Goal: Communication & Community: Participate in discussion

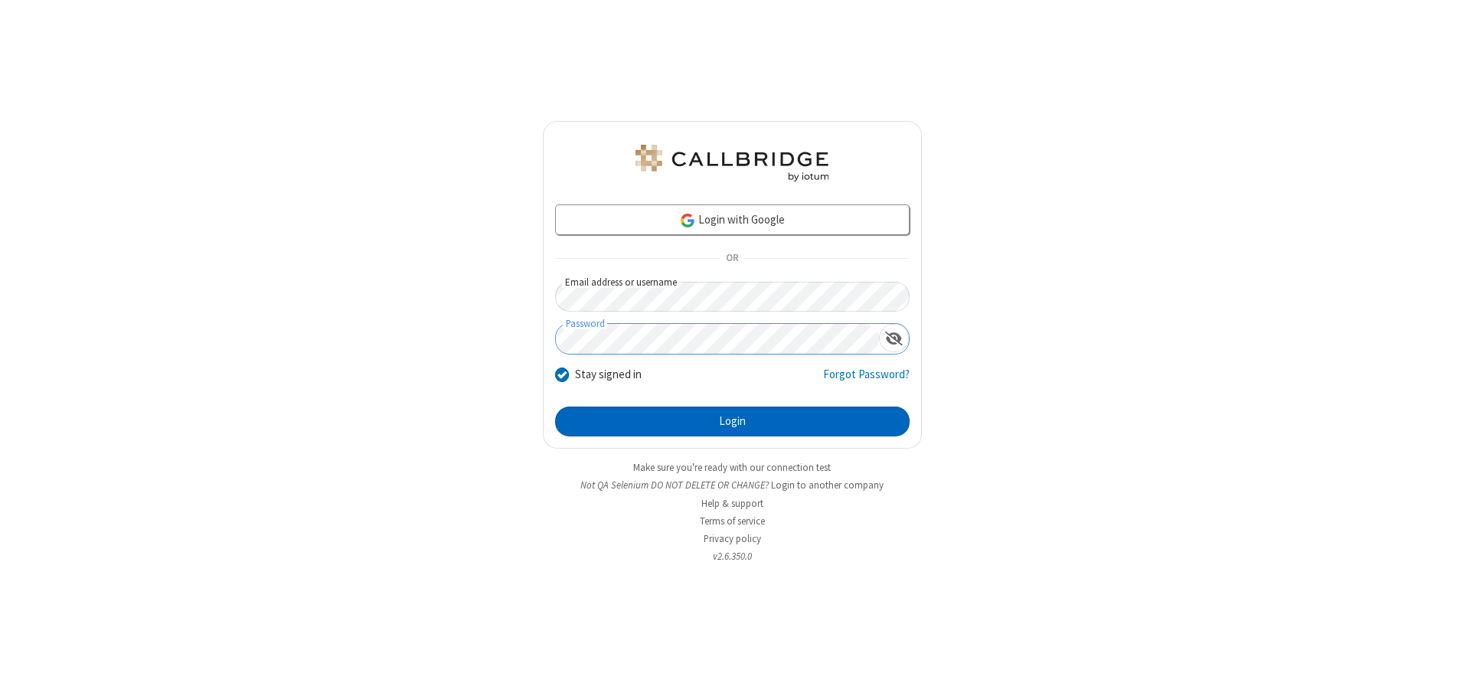
click at [732, 421] on button "Login" at bounding box center [732, 421] width 354 height 31
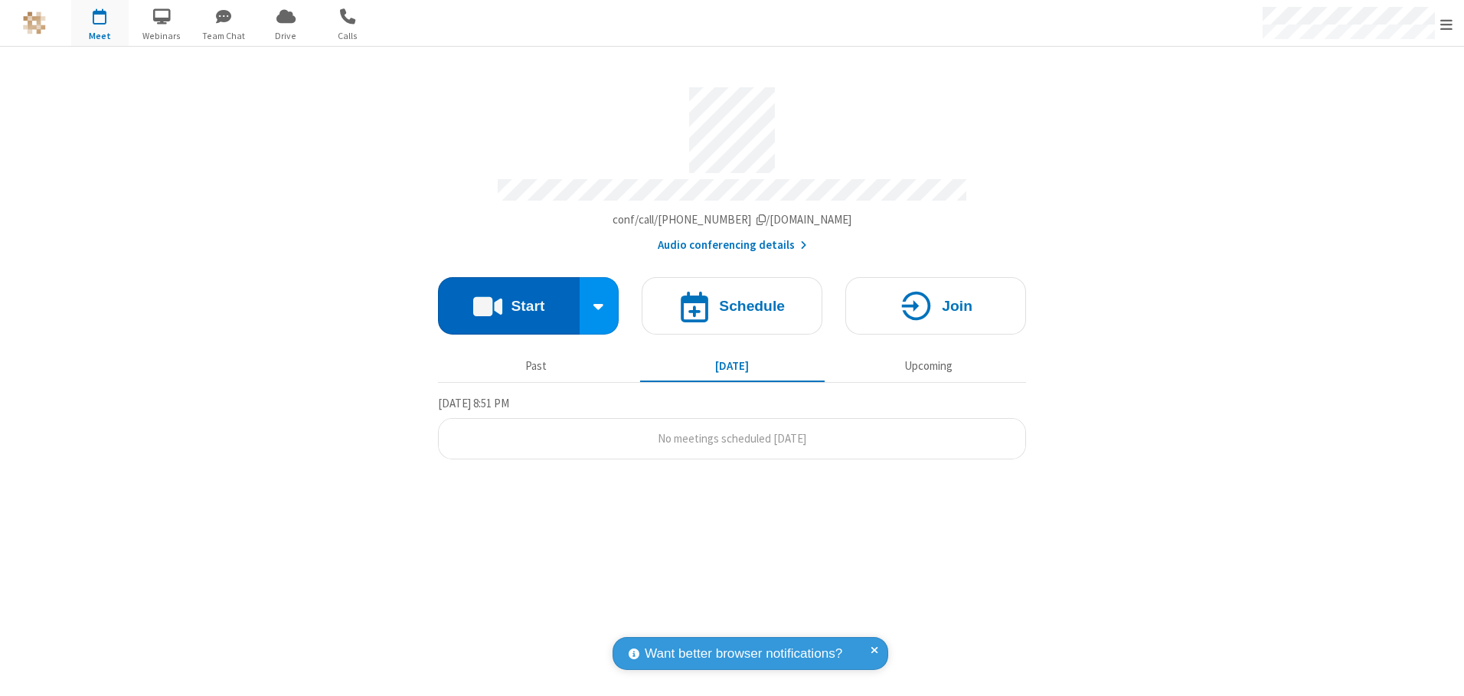
click at [508, 300] on button "Start" at bounding box center [509, 305] width 142 height 57
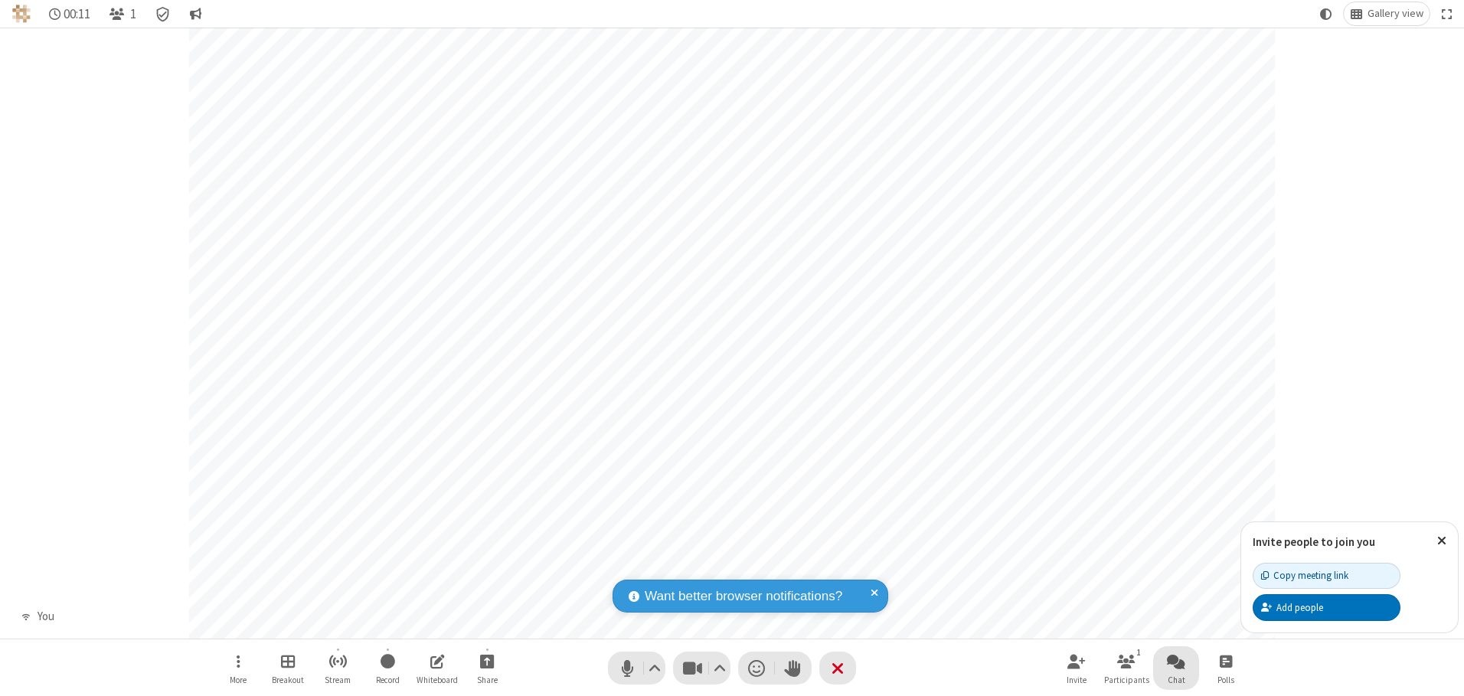
click at [1176, 661] on span "Open chat" at bounding box center [1176, 660] width 18 height 19
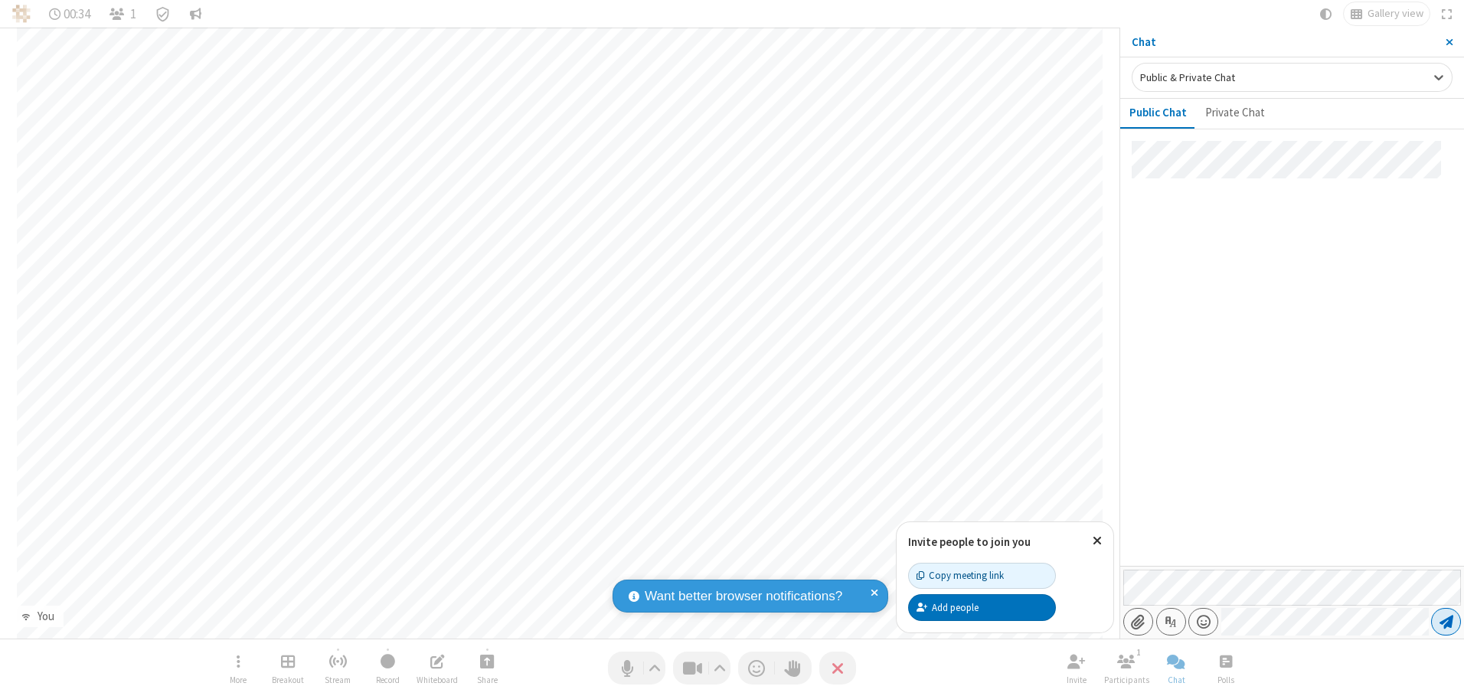
click at [1445, 622] on span "Send message" at bounding box center [1446, 621] width 14 height 15
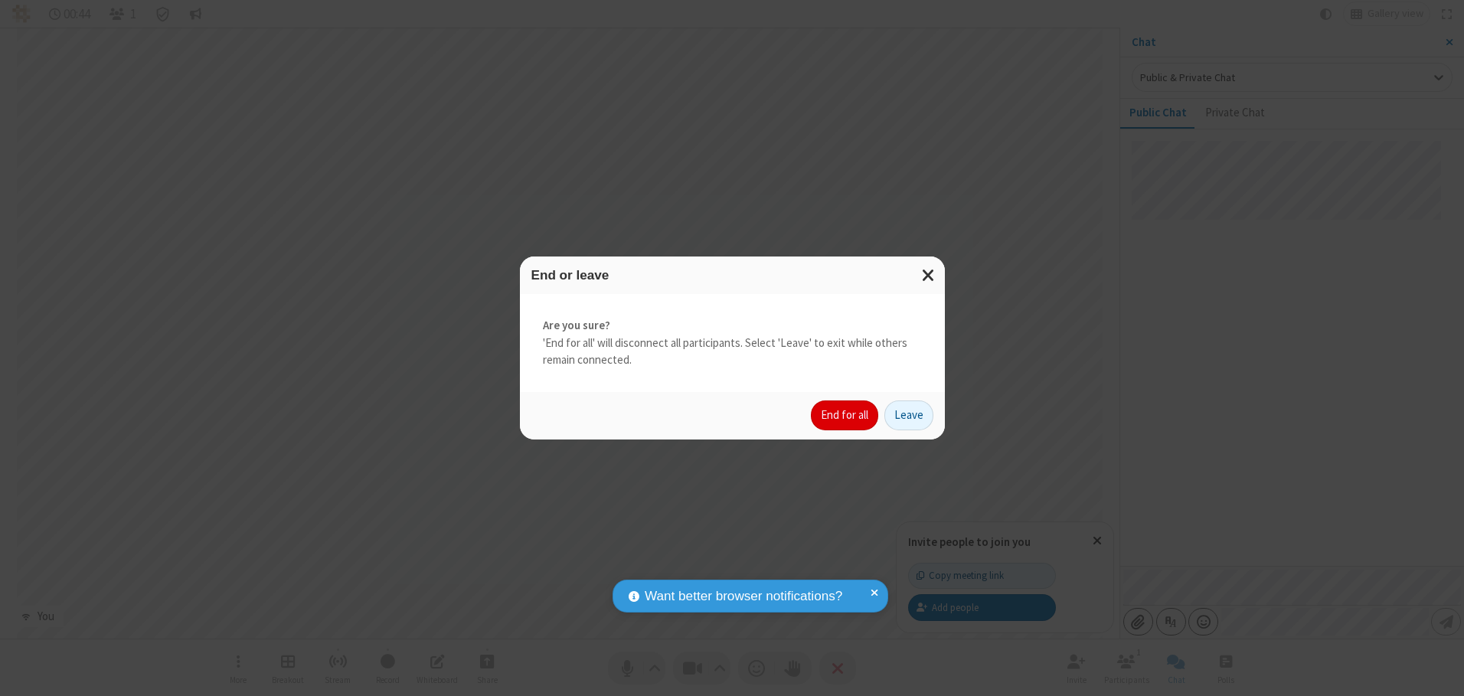
click at [845, 415] on button "End for all" at bounding box center [844, 415] width 67 height 31
